Goal: Task Accomplishment & Management: Manage account settings

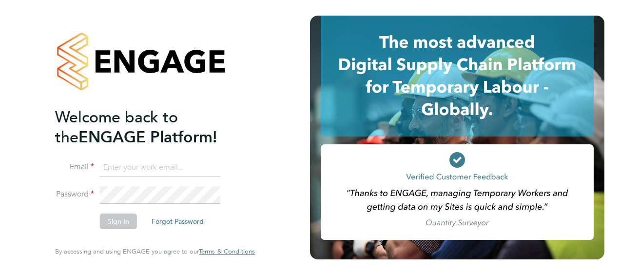
type input "[US_STATE][EMAIL_ADDRESS][DOMAIN_NAME]"
click at [119, 219] on button "Sign In" at bounding box center [118, 221] width 37 height 16
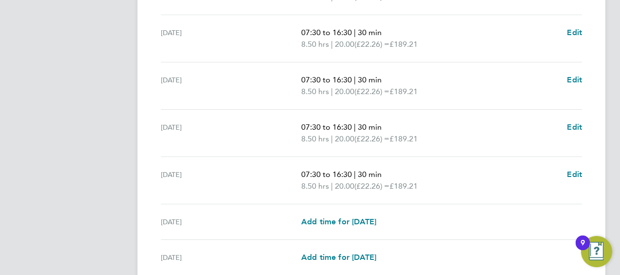
scroll to position [435, 0]
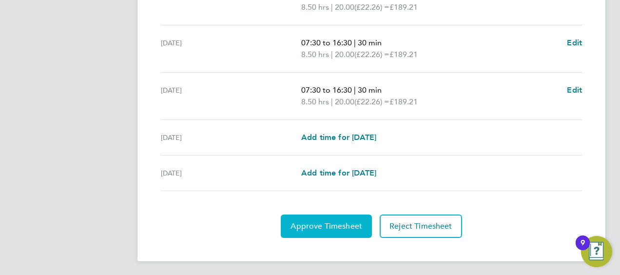
click at [323, 221] on span "Approve Timesheet" at bounding box center [326, 226] width 72 height 10
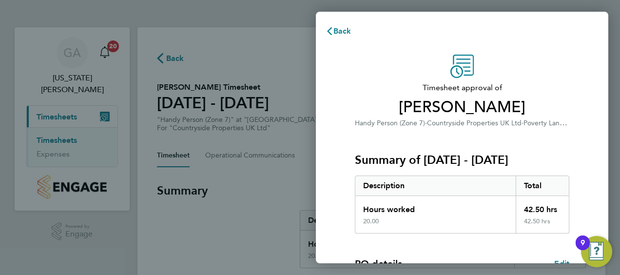
scroll to position [163, 0]
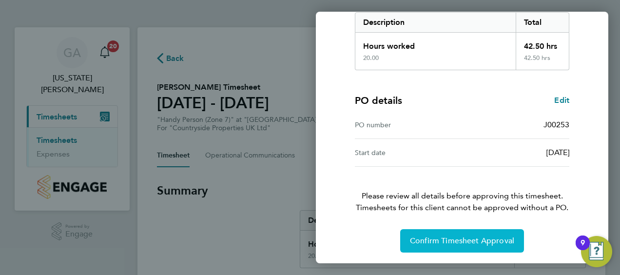
click at [437, 239] on span "Confirm Timesheet Approval" at bounding box center [462, 241] width 104 height 10
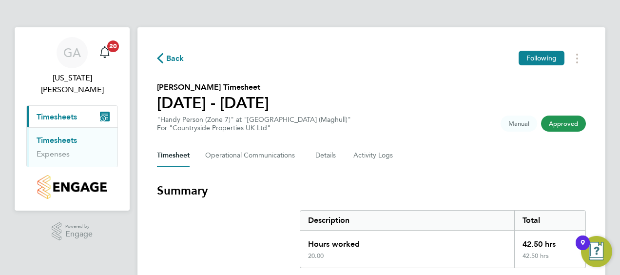
click at [64, 112] on span "Timesheets" at bounding box center [57, 116] width 40 height 9
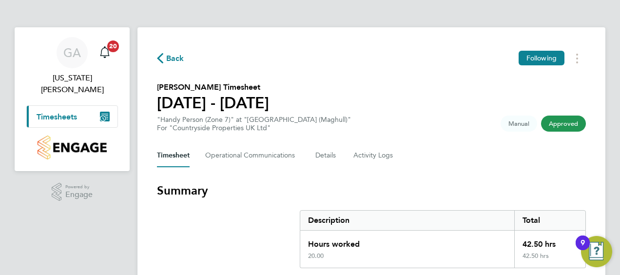
click at [62, 112] on span "Timesheets" at bounding box center [57, 116] width 40 height 9
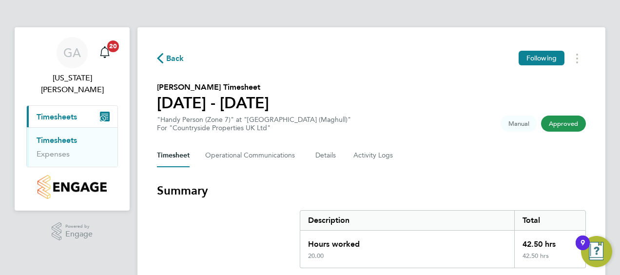
click at [60, 135] on link "Timesheets" at bounding box center [57, 139] width 40 height 9
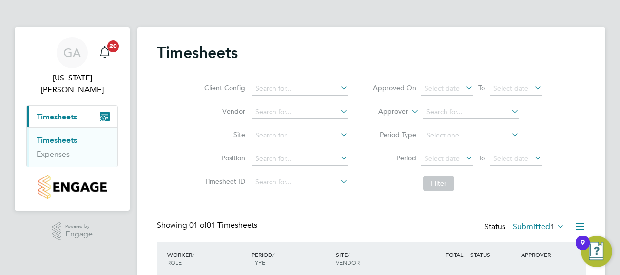
scroll to position [67, 0]
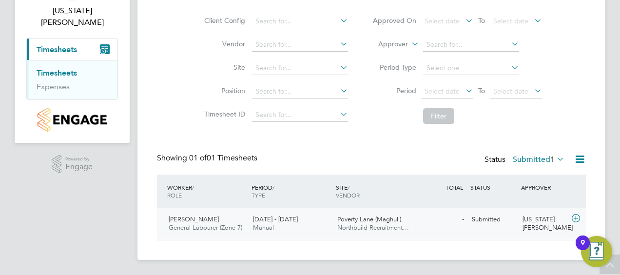
click at [209, 219] on span "[PERSON_NAME]" at bounding box center [194, 219] width 50 height 8
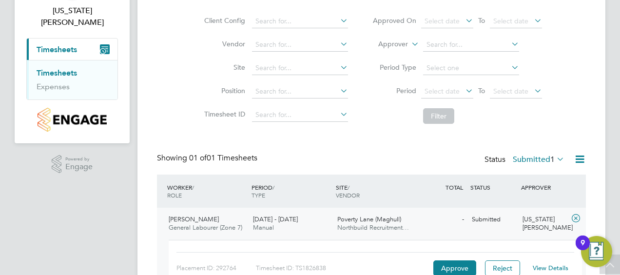
scroll to position [129, 0]
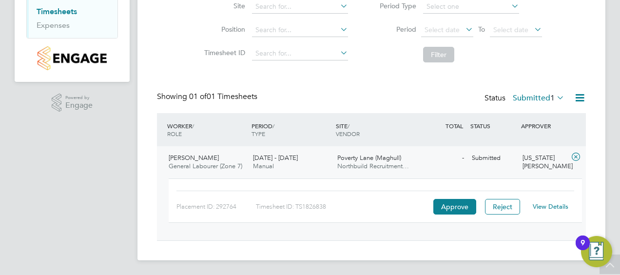
click at [537, 207] on link "View Details" at bounding box center [551, 206] width 36 height 8
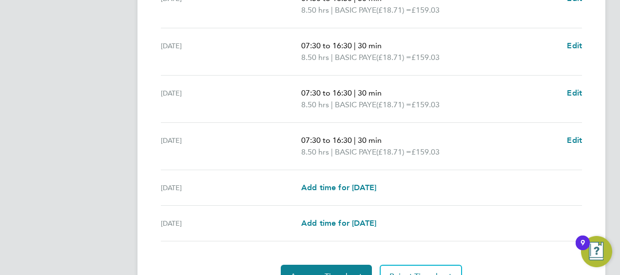
scroll to position [435, 0]
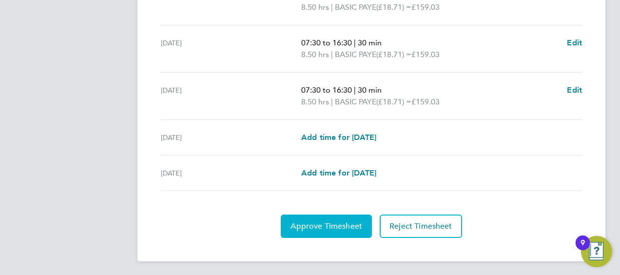
click at [358, 227] on span "Approve Timesheet" at bounding box center [326, 226] width 72 height 10
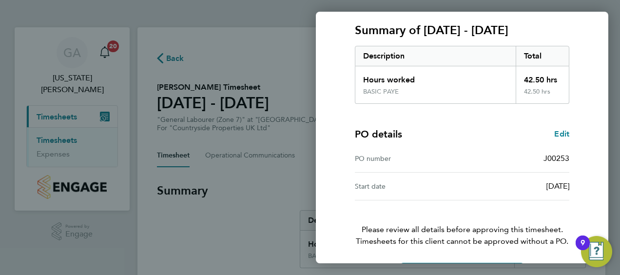
scroll to position [163, 0]
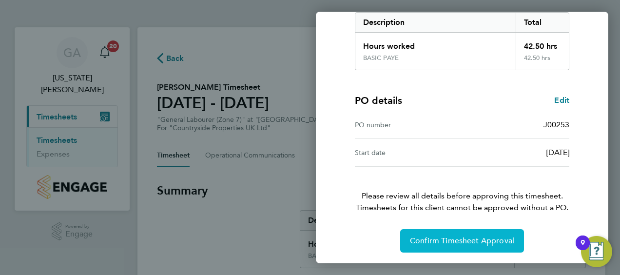
click at [443, 241] on span "Confirm Timesheet Approval" at bounding box center [462, 241] width 104 height 10
